Goal: Complete application form: Complete application form

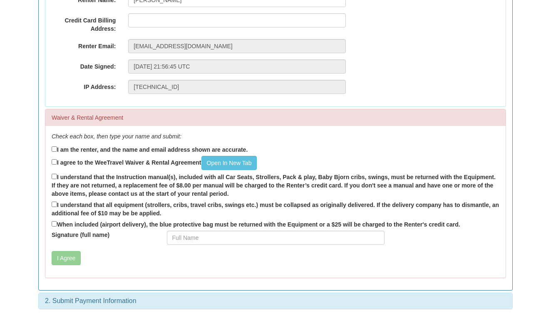
scroll to position [99, 0]
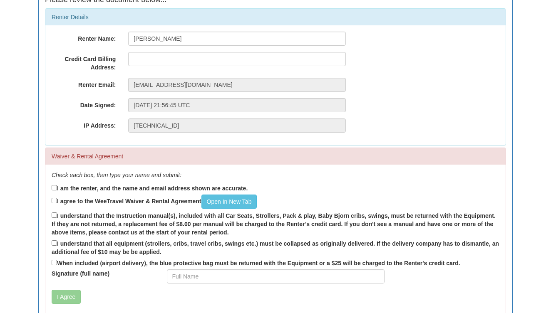
click at [54, 186] on input "I am the renter, and the name and email address shown are accurate." at bounding box center [54, 187] width 5 height 5
checkbox input "true"
click at [53, 200] on input "I agree to the WeeTravel Waiver & Rental Agreement Open In [GEOGRAPHIC_DATA]" at bounding box center [54, 200] width 5 height 5
checkbox input "true"
click at [52, 213] on input "I understand that the Instruction manual(s), included with all Car Seats, Strol…" at bounding box center [54, 215] width 5 height 5
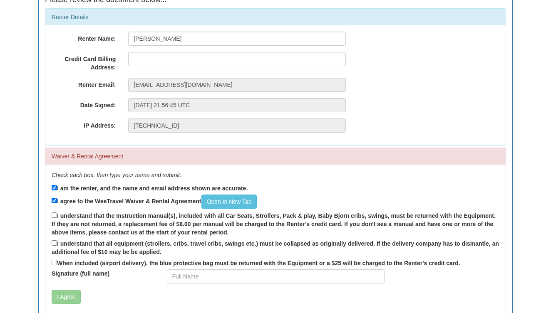
checkbox input "true"
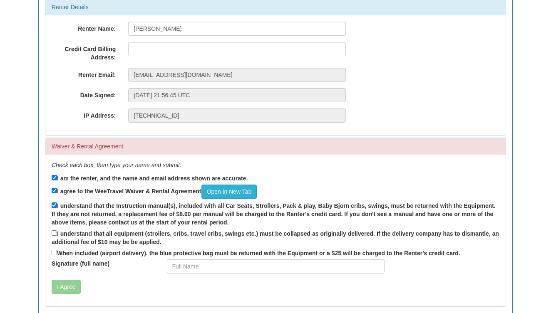
scroll to position [113, 0]
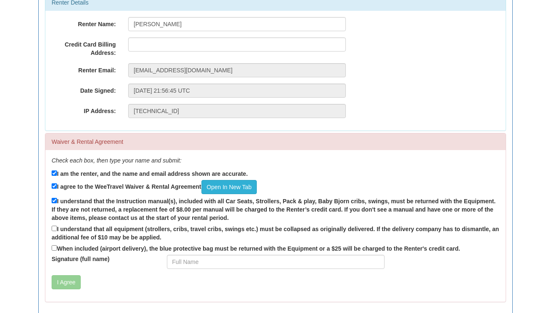
click at [250, 184] on link "Open In New Tab" at bounding box center [229, 187] width 56 height 14
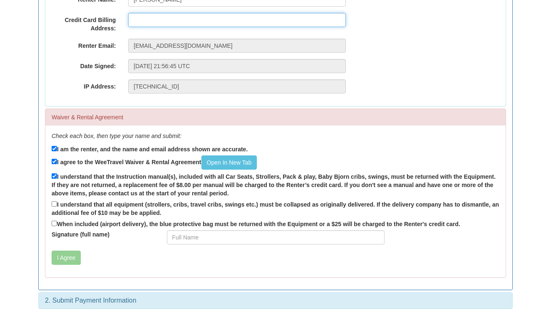
scroll to position [137, 0]
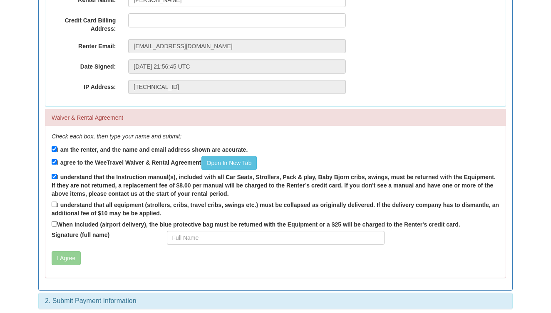
click at [54, 203] on input "I understand that all equipment (strollers, cribs, travel cribs, swings etc.) m…" at bounding box center [54, 204] width 5 height 5
checkbox input "true"
click at [54, 222] on input "When included (airport delivery), the blue protective bag must be returned with…" at bounding box center [54, 223] width 5 height 5
checkbox input "true"
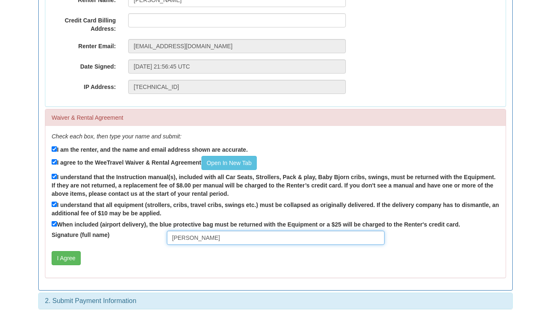
type input "[PERSON_NAME]"
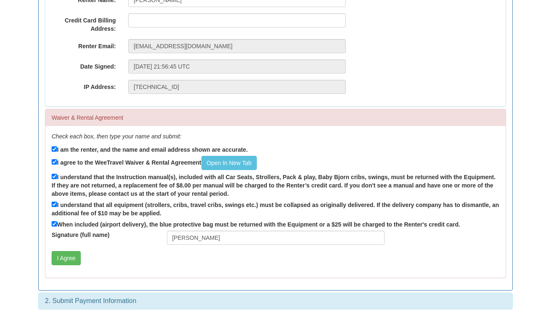
click at [143, 245] on div "Check each box, then type your name and submit: I am the renter, and the name a…" at bounding box center [275, 202] width 460 height 152
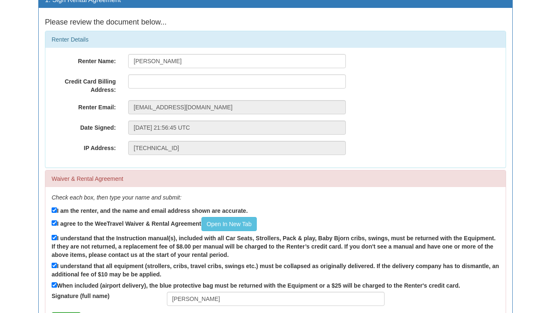
scroll to position [0, 0]
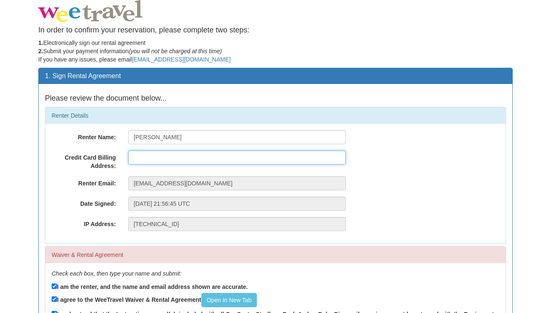
click at [151, 157] on input "text" at bounding box center [237, 158] width 218 height 14
click at [166, 157] on input "text" at bounding box center [237, 158] width 218 height 14
type input "[CREDIT_CARD_NUMBER]"
drag, startPoint x: 195, startPoint y: 158, endPoint x: 96, endPoint y: 158, distance: 98.2
click at [96, 158] on div "Credit Card Billing Address: [CREDIT_CARD_NUMBER]" at bounding box center [275, 161] width 460 height 20
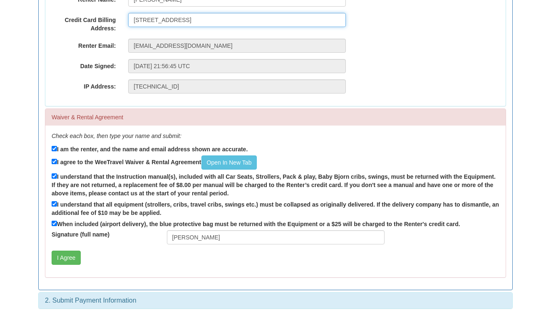
scroll to position [137, 0]
type input "[STREET_ADDRESS]"
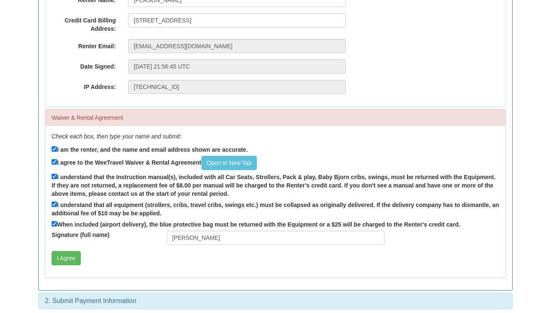
click at [78, 262] on div "Check each box, then type your name and submit: I am the renter, and the name a…" at bounding box center [275, 202] width 460 height 152
click at [69, 255] on button "I Agree" at bounding box center [66, 258] width 29 height 14
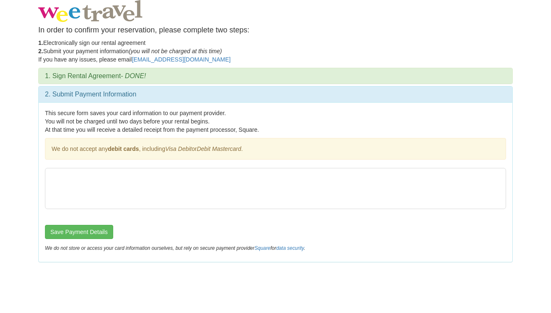
scroll to position [0, 0]
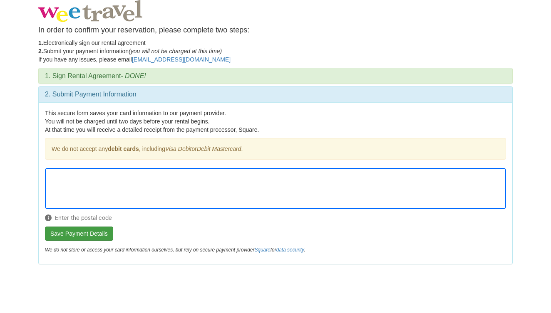
click at [85, 232] on button "Save Payment Details" at bounding box center [79, 234] width 68 height 14
